Goal: Participate in discussion: Engage in conversation with other users on a specific topic

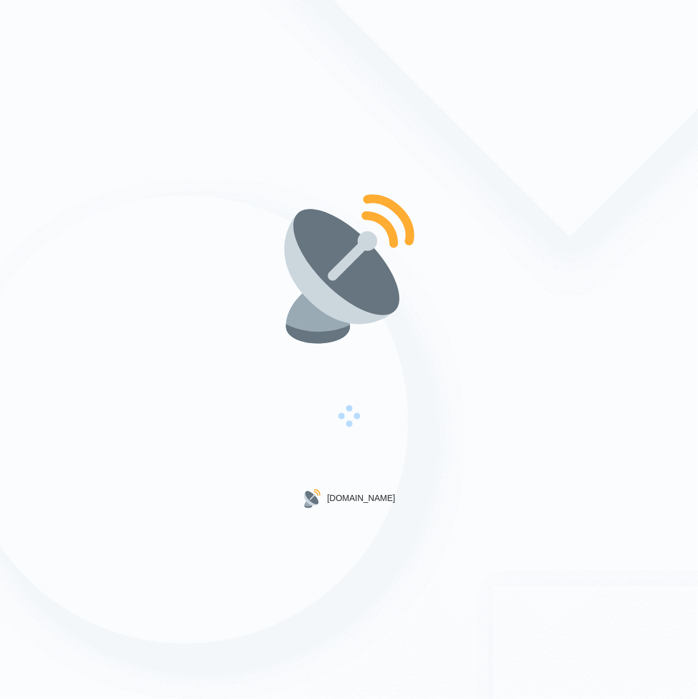
click at [357, 464] on div at bounding box center [349, 418] width 138 height 142
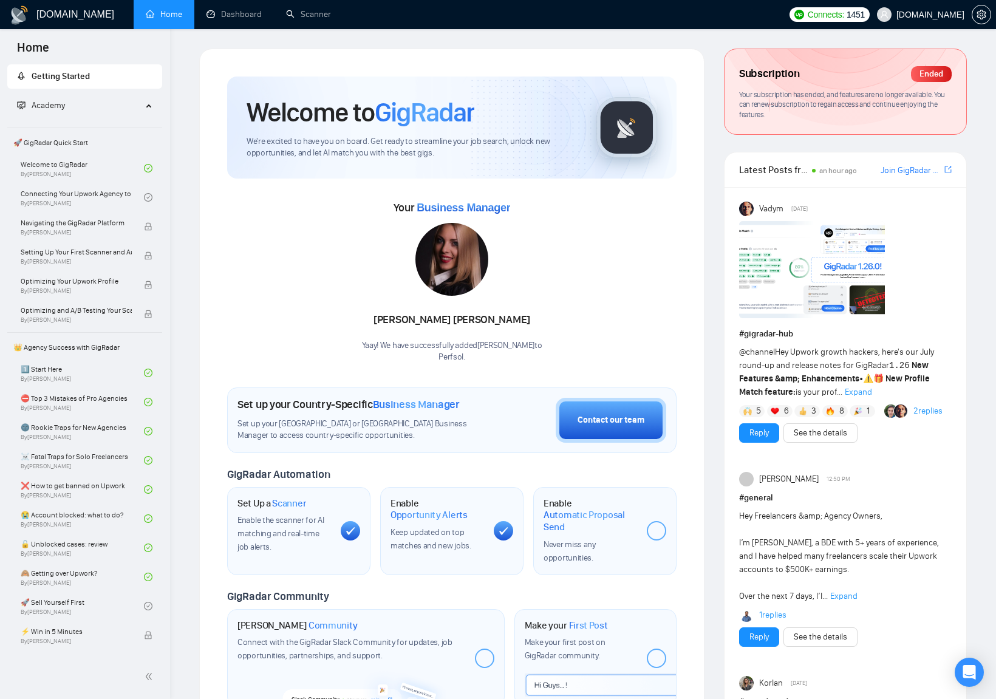
click at [697, 347] on span "@channel Hey Upwork growth hackers, here's our July round-up and release notes …" at bounding box center [836, 372] width 195 height 50
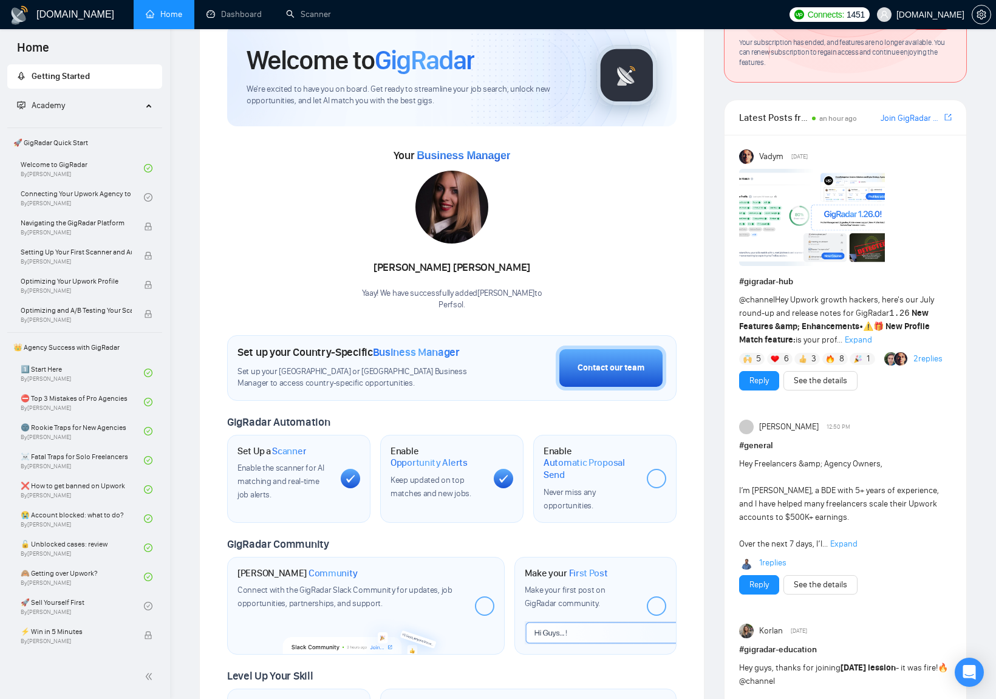
scroll to position [53, 0]
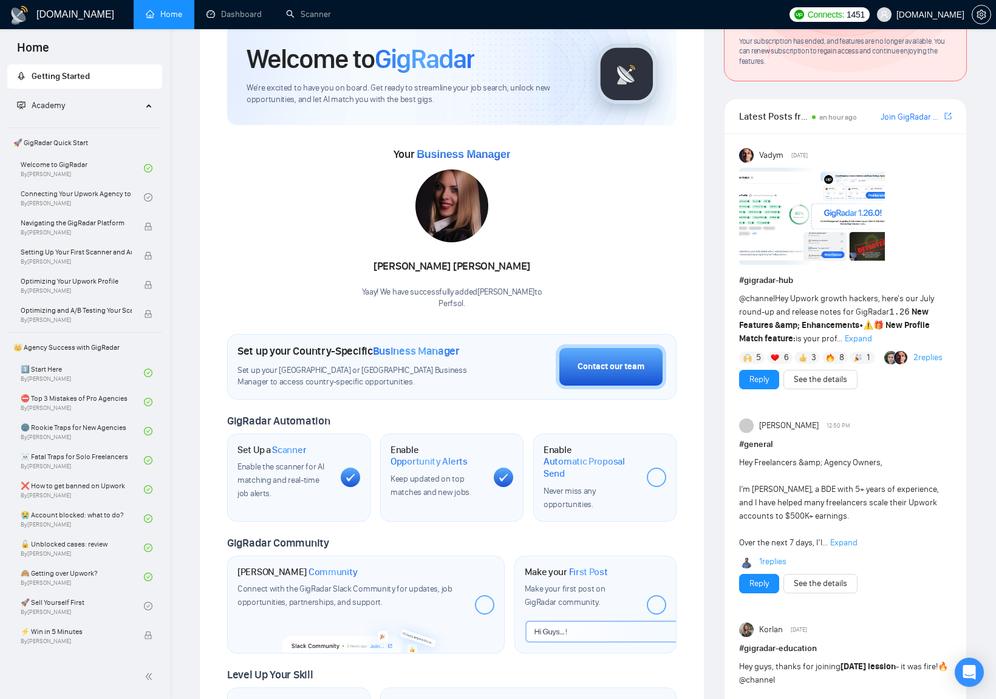
click at [697, 339] on span "Expand" at bounding box center [858, 338] width 27 height 10
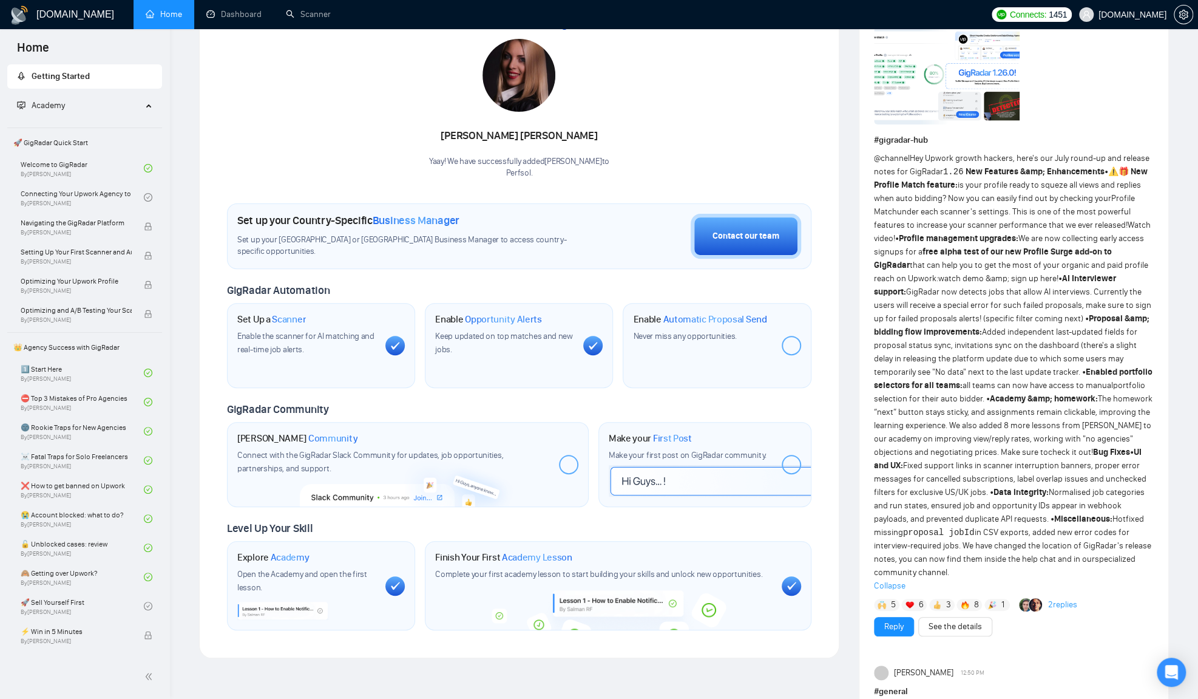
scroll to position [151, 0]
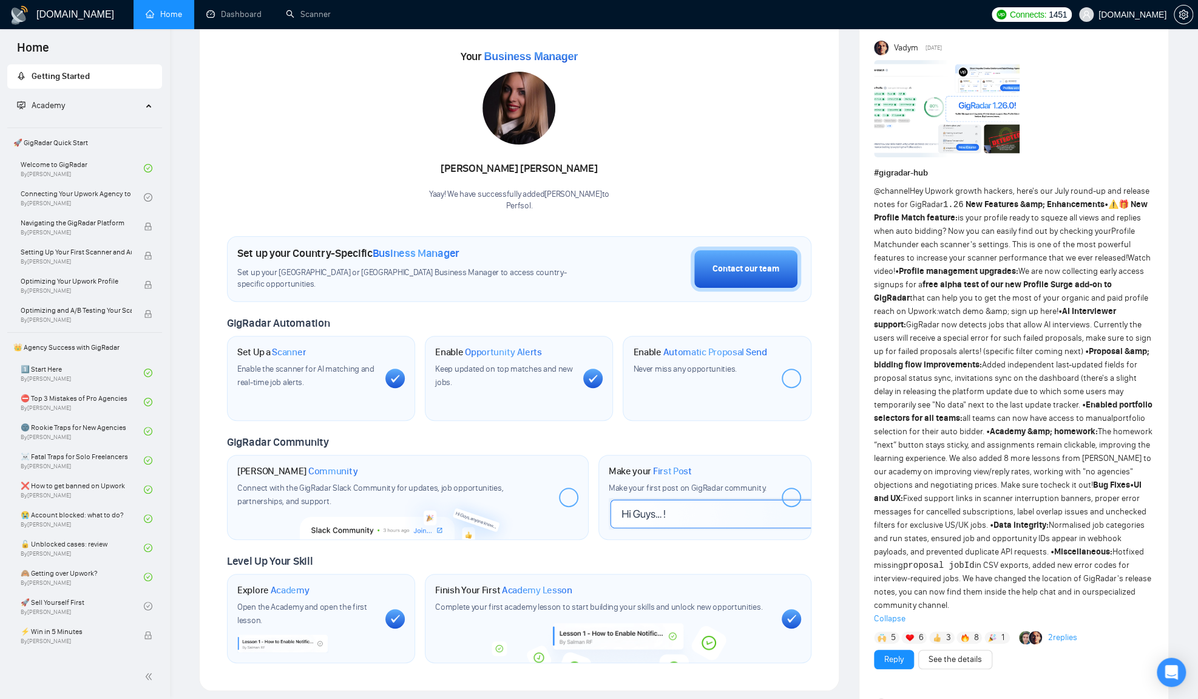
click at [697, 171] on h1 "# gigradar-hub" at bounding box center [1014, 172] width 280 height 13
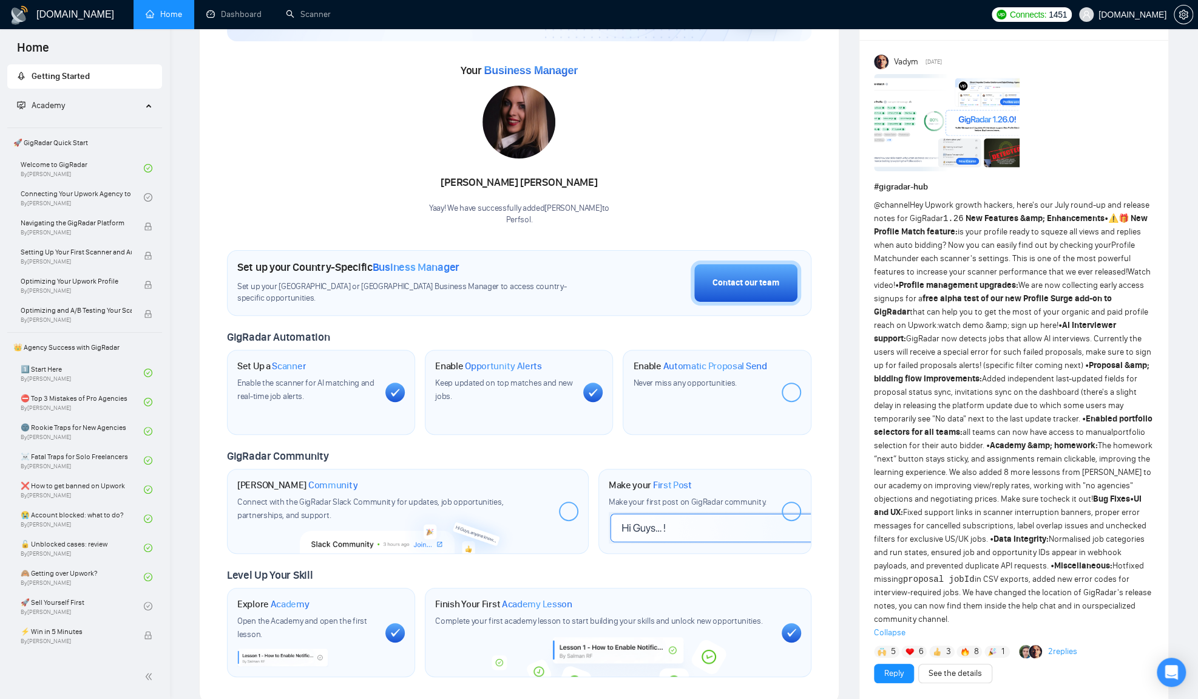
scroll to position [131, 0]
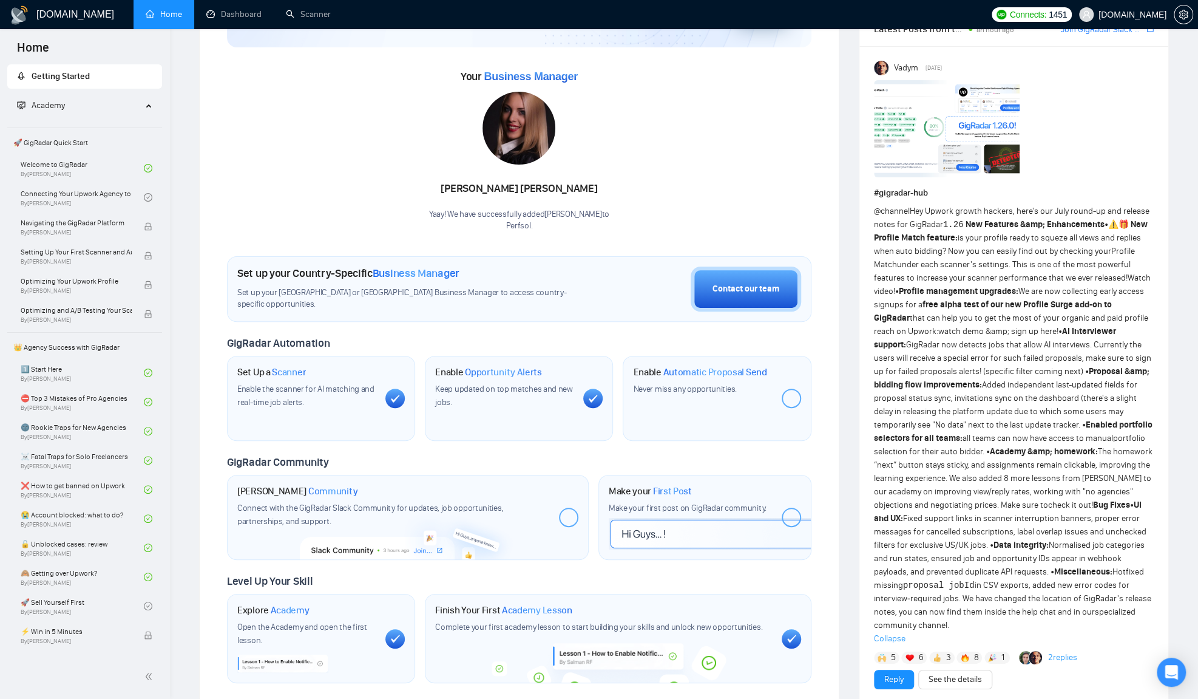
click at [697, 656] on link "2 replies" at bounding box center [1062, 657] width 29 height 12
